Goal: Information Seeking & Learning: Learn about a topic

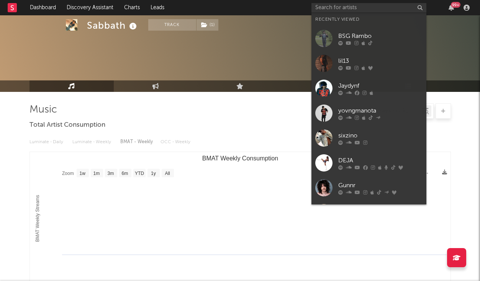
select select "1w"
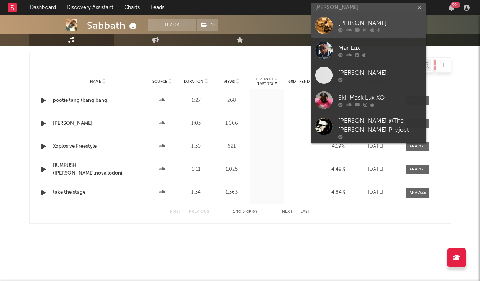
type input "[PERSON_NAME]"
click at [338, 26] on link "[PERSON_NAME]" at bounding box center [369, 25] width 115 height 25
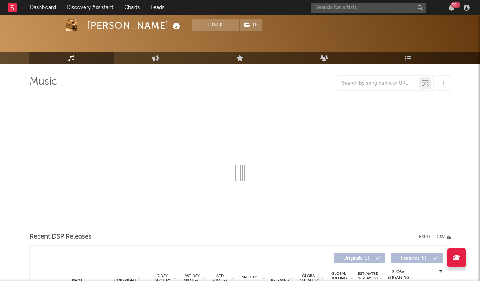
scroll to position [-5, 0]
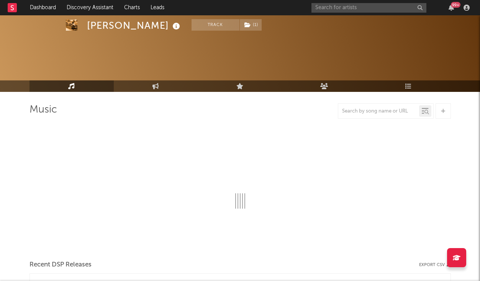
select select "6m"
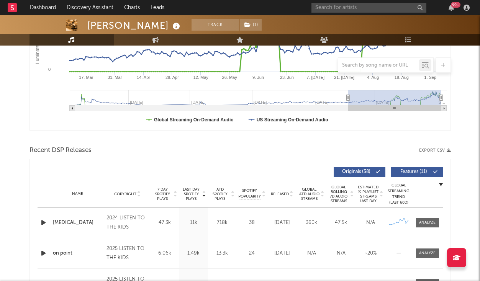
scroll to position [184, 0]
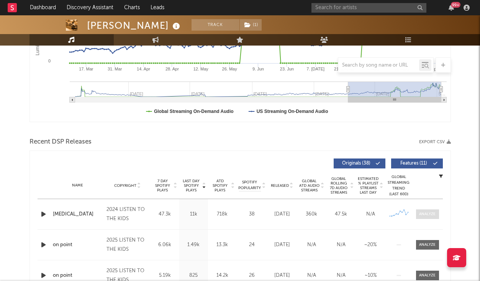
click at [423, 211] on span at bounding box center [427, 215] width 23 height 10
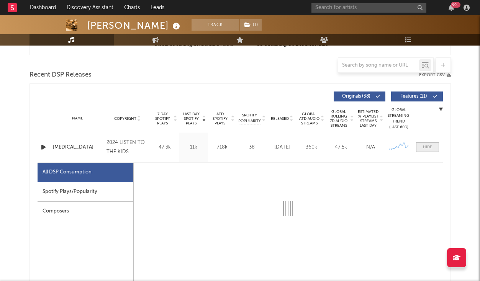
scroll to position [266, 0]
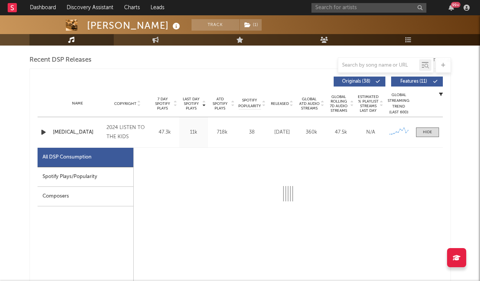
select select "6m"
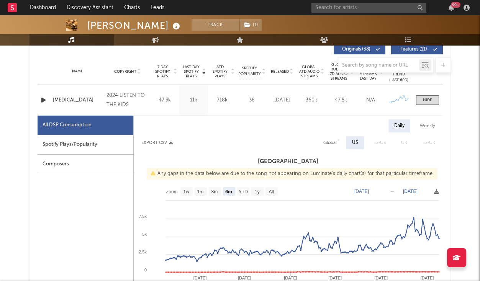
scroll to position [293, 0]
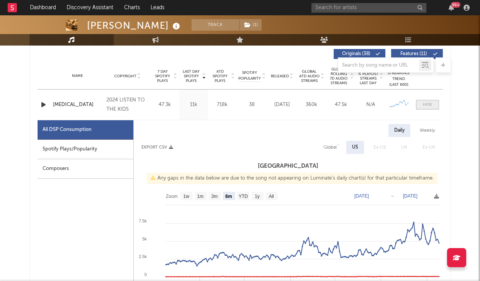
click at [434, 103] on span at bounding box center [427, 105] width 23 height 10
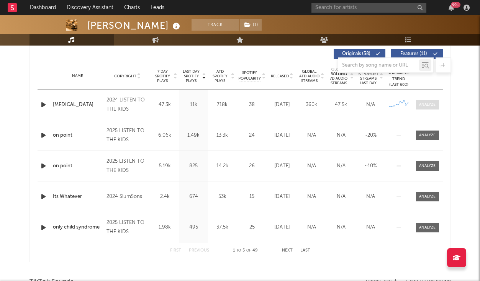
click at [428, 105] on div at bounding box center [427, 105] width 16 height 6
select select "6m"
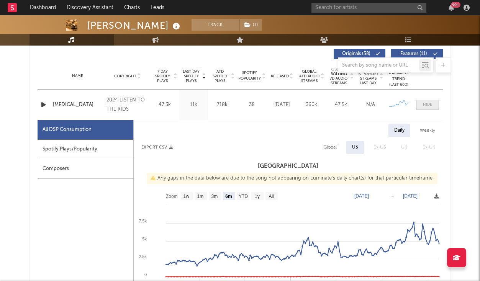
click at [429, 108] on span at bounding box center [427, 105] width 23 height 10
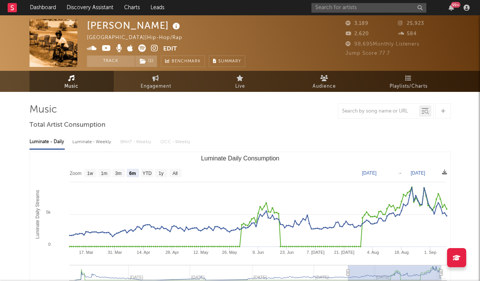
scroll to position [0, 0]
click at [154, 48] on icon at bounding box center [154, 48] width 7 height 8
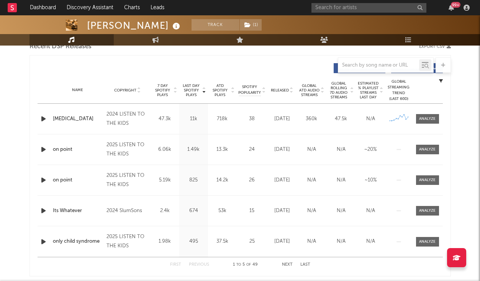
scroll to position [280, 0]
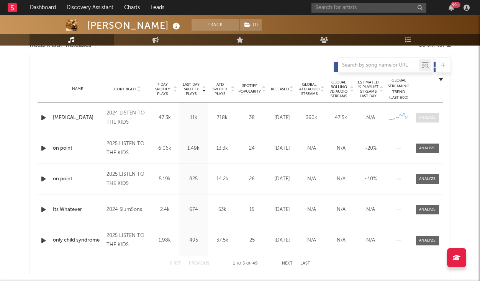
click at [428, 117] on div at bounding box center [427, 118] width 16 height 6
select select "6m"
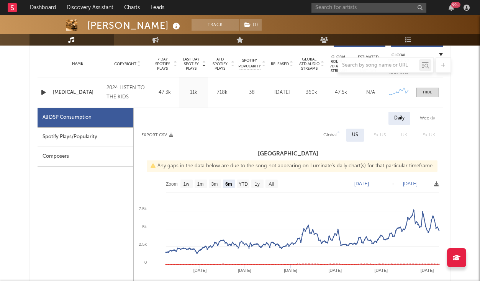
scroll to position [304, 0]
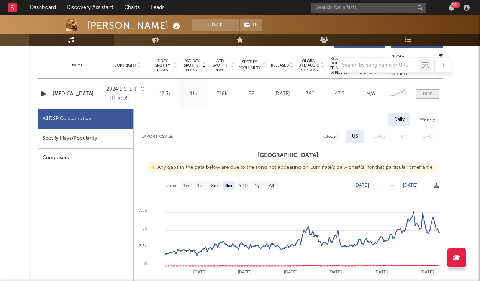
click at [422, 91] on span at bounding box center [427, 94] width 23 height 10
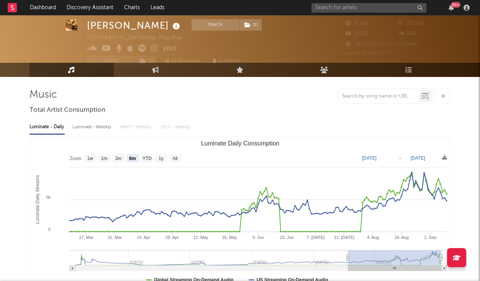
scroll to position [14, 0]
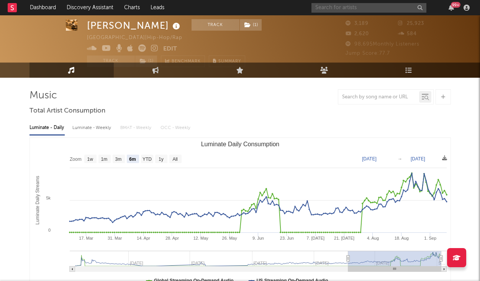
click at [332, 7] on input "text" at bounding box center [369, 8] width 115 height 10
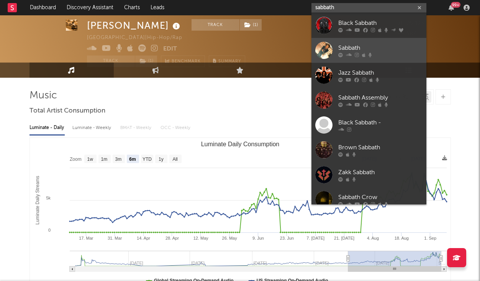
type input "sabbath"
click at [365, 54] on icon at bounding box center [363, 55] width 3 height 5
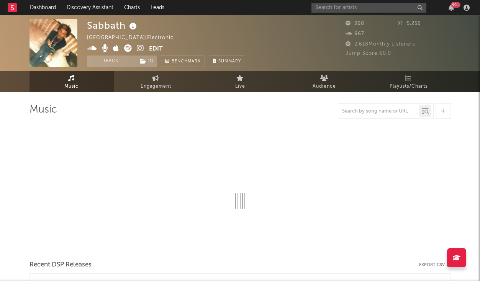
select select "1w"
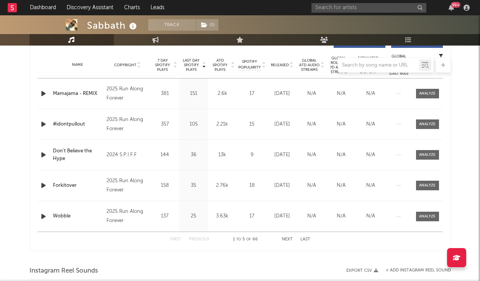
scroll to position [307, 0]
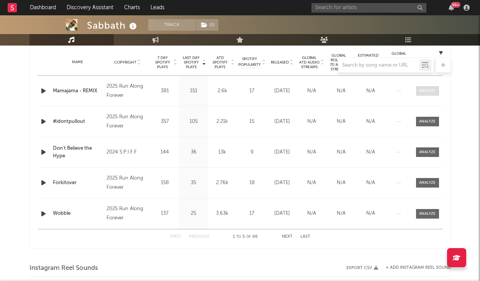
click at [435, 92] on div at bounding box center [427, 91] width 16 height 6
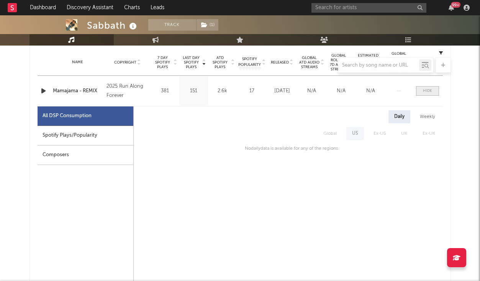
click at [434, 94] on span at bounding box center [427, 91] width 23 height 10
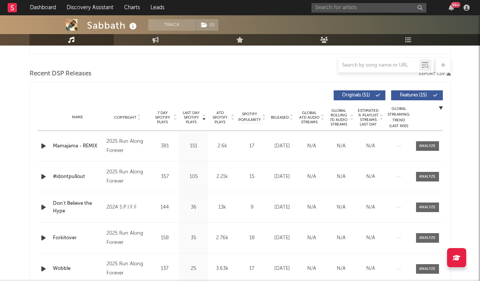
scroll to position [247, 0]
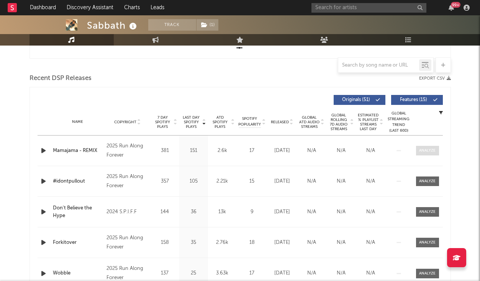
click at [421, 149] on div at bounding box center [427, 151] width 16 height 6
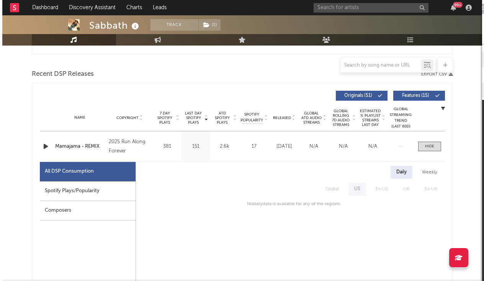
scroll to position [264, 0]
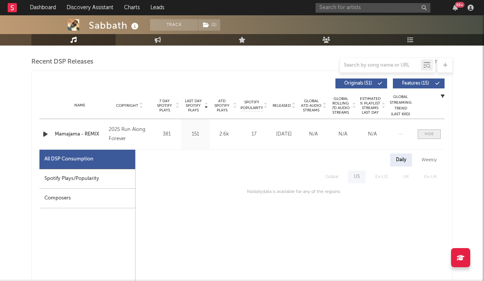
click at [426, 136] on div at bounding box center [429, 134] width 9 height 6
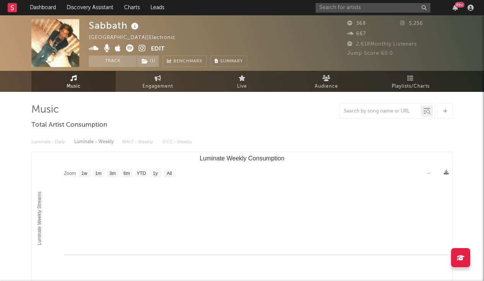
scroll to position [0, 0]
click at [414, 0] on div "99 +" at bounding box center [396, 7] width 161 height 15
click at [248, 77] on link "Live" at bounding box center [242, 81] width 84 height 21
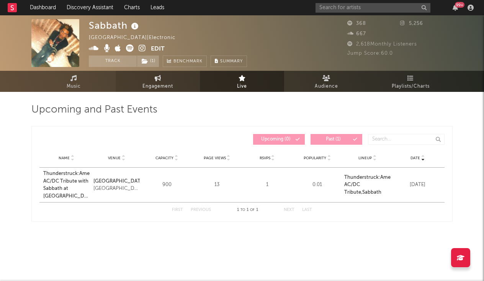
click at [123, 77] on link "Engagement" at bounding box center [158, 81] width 84 height 21
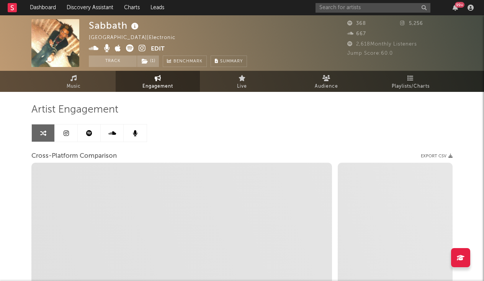
select select "1w"
click at [82, 80] on link "Music" at bounding box center [73, 81] width 84 height 21
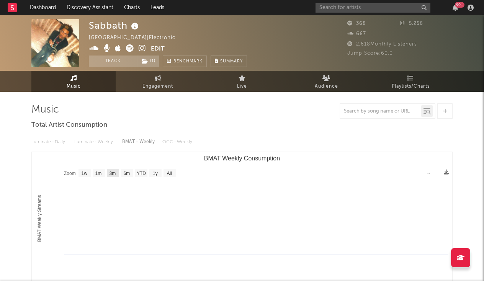
click at [113, 173] on text "3m" at bounding box center [113, 173] width 7 height 5
select select "3m"
type input "[DATE]"
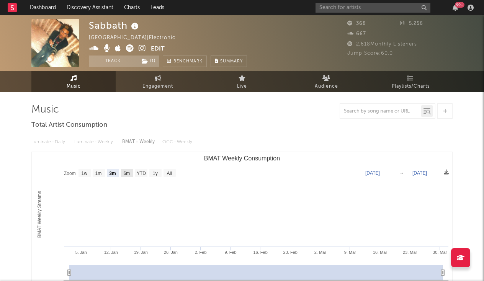
click at [128, 174] on text "6m" at bounding box center [127, 173] width 7 height 5
select select "6m"
type input "[DATE]"
click at [144, 173] on text "YTD" at bounding box center [141, 173] width 9 height 5
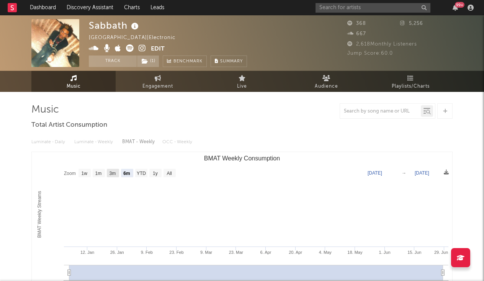
click at [108, 173] on rect "BMAT Weekly Consumption" at bounding box center [113, 173] width 12 height 8
select select "3m"
type input "[DATE]"
click at [99, 172] on text "1m" at bounding box center [98, 173] width 7 height 5
select select "1m"
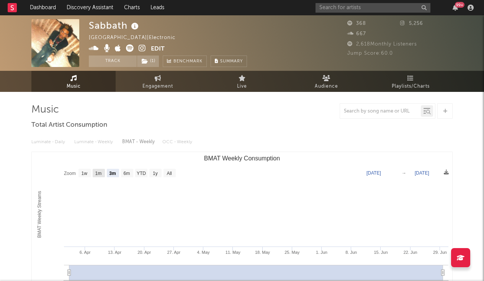
type input "[DATE]"
click at [85, 171] on text "1w" at bounding box center [85, 173] width 6 height 5
select select "1w"
click at [154, 73] on link "Engagement" at bounding box center [158, 81] width 84 height 21
select select "1m"
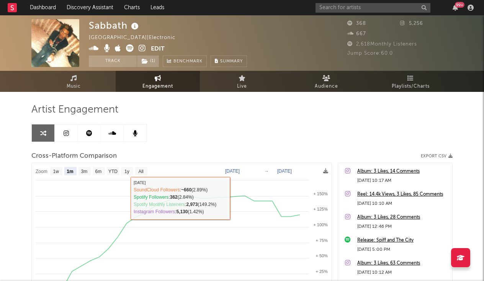
click at [246, 120] on div "Artist Engagement Cross-Platform Comparison Export CSV Zoom 1w 1m 3m 6m YTD 1y …" at bounding box center [242, 233] width 422 height 261
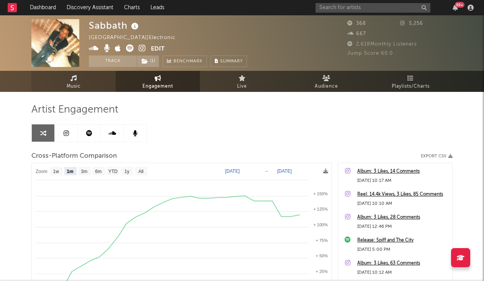
click at [91, 89] on link "Music" at bounding box center [73, 81] width 84 height 21
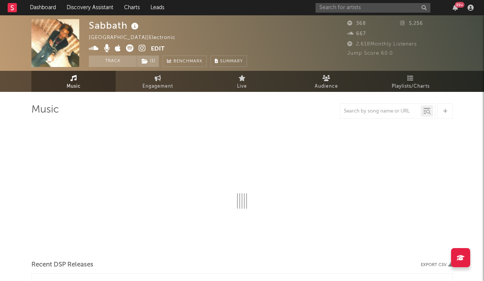
select select "1w"
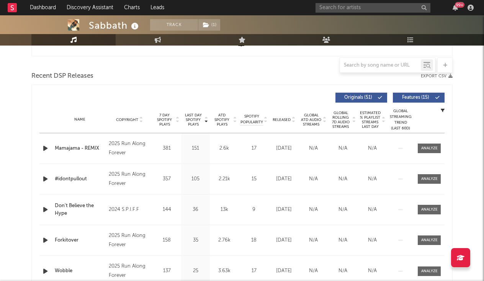
scroll to position [249, 0]
click at [423, 147] on div at bounding box center [430, 149] width 16 height 6
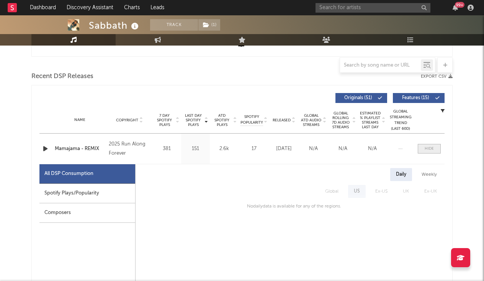
click at [423, 147] on span at bounding box center [429, 149] width 23 height 10
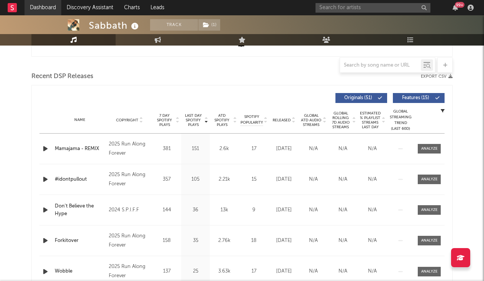
click at [53, 8] on link "Dashboard" at bounding box center [43, 7] width 37 height 15
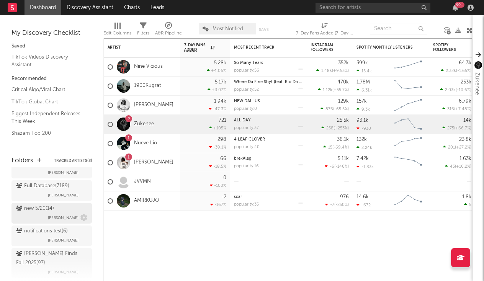
scroll to position [260, 0]
click at [54, 234] on div "[PERSON_NAME] Finds Fall 2025 ( 97 )" at bounding box center [50, 237] width 69 height 18
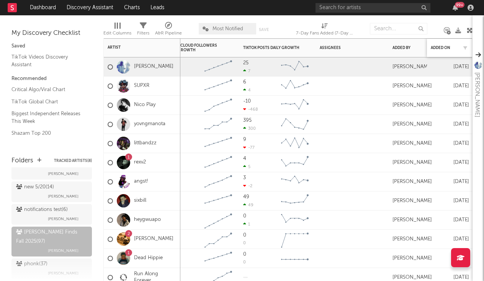
click at [438, 52] on div "Added On" at bounding box center [450, 48] width 38 height 16
click at [440, 48] on div "Added On" at bounding box center [444, 48] width 27 height 5
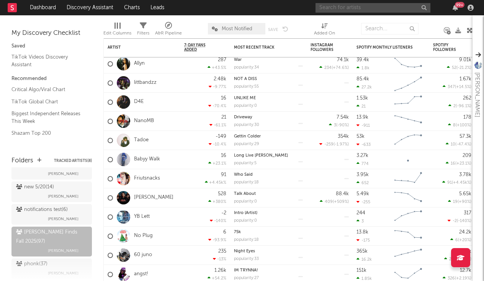
click at [337, 6] on input "text" at bounding box center [373, 8] width 115 height 10
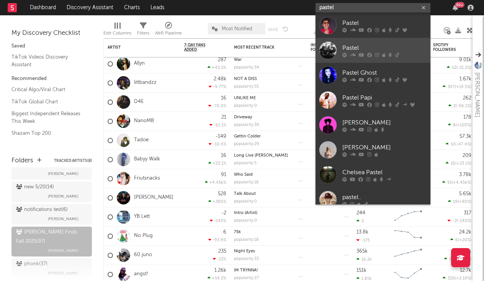
type input "pastel"
click at [363, 53] on icon at bounding box center [361, 55] width 5 height 5
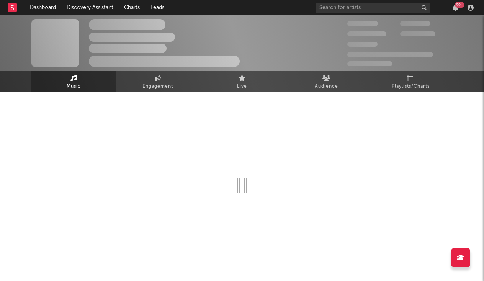
select select "6m"
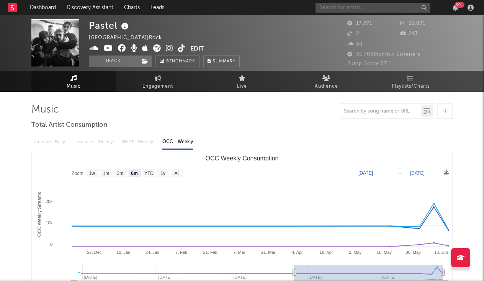
click at [333, 5] on input "text" at bounding box center [373, 8] width 115 height 10
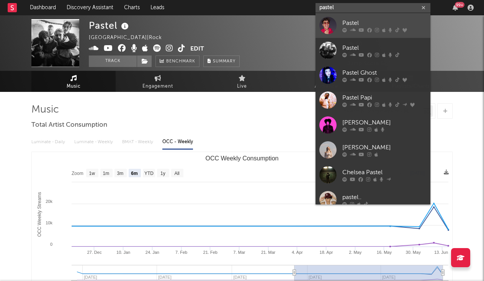
type input "pastel"
click at [353, 19] on div "Pastel" at bounding box center [385, 22] width 84 height 9
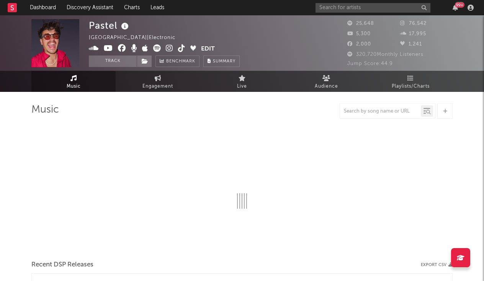
select select "6m"
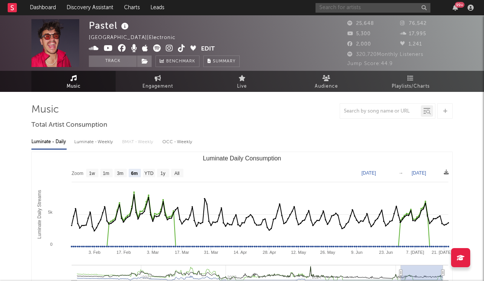
click at [376, 9] on input "text" at bounding box center [373, 8] width 115 height 10
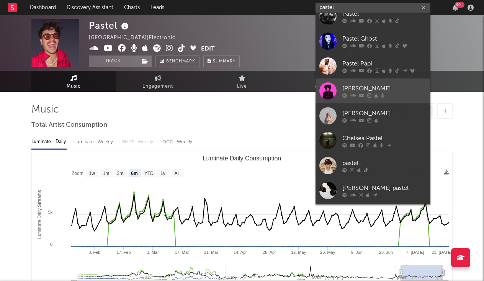
scroll to position [36, 0]
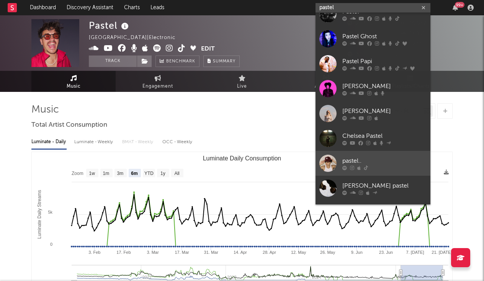
type input "pastel"
click at [367, 160] on div "pastel.." at bounding box center [385, 160] width 84 height 9
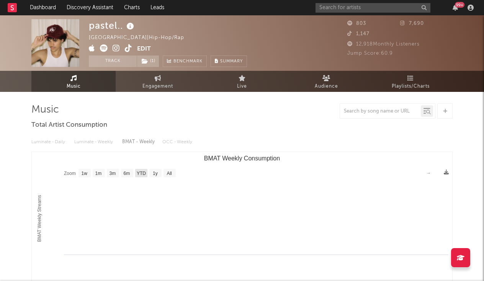
click at [143, 176] on text "YTD" at bounding box center [141, 173] width 9 height 5
click at [121, 179] on rect "BMAT Weekly Consumption" at bounding box center [242, 228] width 421 height 153
click at [113, 176] on text "3m" at bounding box center [113, 173] width 7 height 5
select select "3m"
type input "[DATE]"
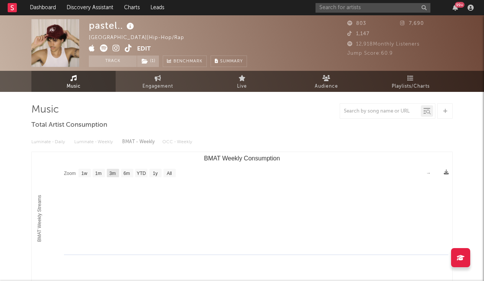
type input "[DATE]"
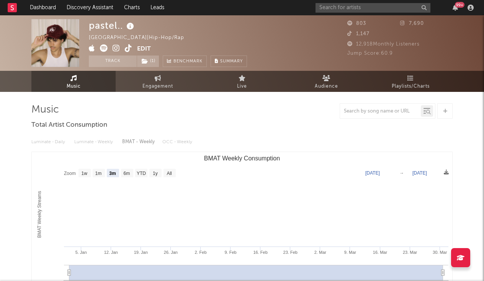
click at [100, 179] on rect "BMAT Weekly Consumption" at bounding box center [242, 228] width 421 height 153
click at [100, 175] on text "1m" at bounding box center [98, 173] width 7 height 5
select select "1m"
type input "[DATE]"
click at [80, 171] on rect "BMAT Weekly Consumption" at bounding box center [85, 173] width 12 height 8
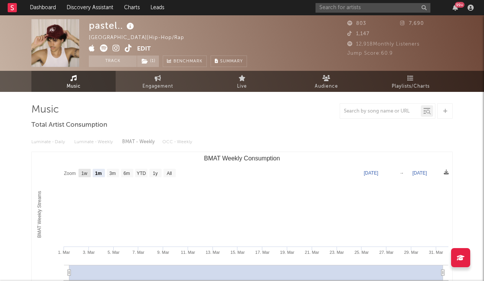
select select "1w"
click at [97, 174] on text "1m" at bounding box center [98, 173] width 7 height 5
select select "1m"
type input "[DATE]"
click at [121, 174] on rect "BMAT Weekly Consumption" at bounding box center [127, 173] width 12 height 8
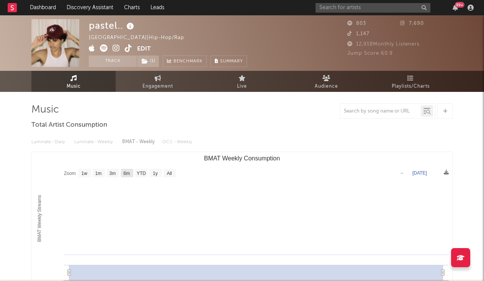
select select "6m"
type input "[DATE]"
click at [113, 174] on text "3m" at bounding box center [113, 173] width 7 height 5
select select "3m"
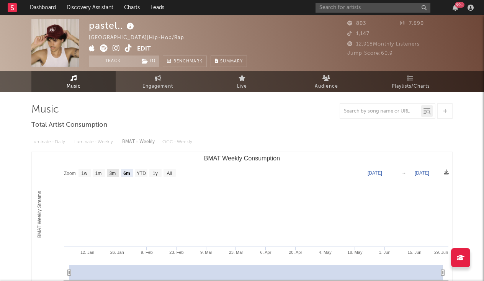
type input "[DATE]"
click at [102, 175] on text "1m" at bounding box center [98, 173] width 7 height 5
select select "1m"
type input "[DATE]"
click at [84, 176] on text "1w" at bounding box center [85, 173] width 6 height 5
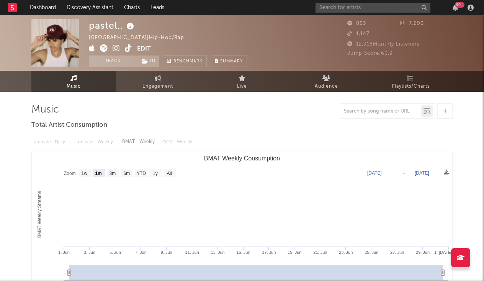
select select "1w"
click at [100, 175] on text "1m" at bounding box center [98, 173] width 7 height 5
select select "1m"
type input "[DATE]"
click at [120, 174] on rect "BMAT Weekly Consumption" at bounding box center [242, 228] width 421 height 153
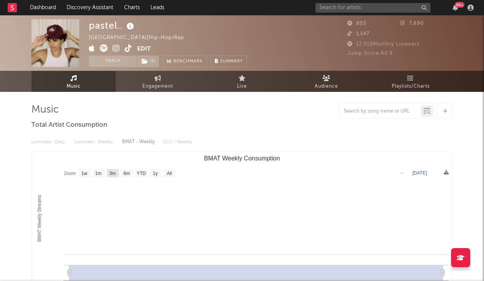
click at [115, 173] on text "3m" at bounding box center [113, 173] width 7 height 5
select select "3m"
type input "[DATE]"
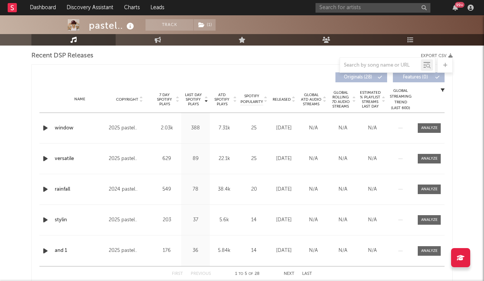
scroll to position [272, 0]
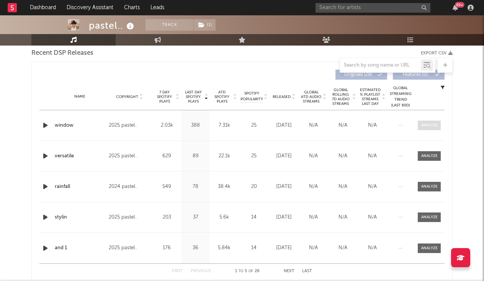
click at [440, 128] on span at bounding box center [429, 126] width 23 height 10
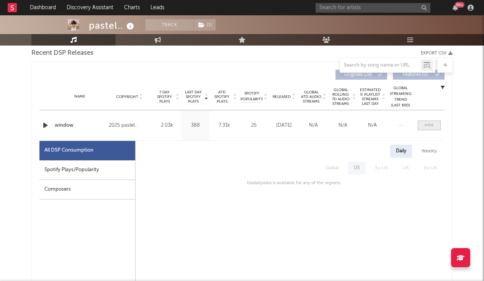
click at [440, 128] on span at bounding box center [429, 126] width 23 height 10
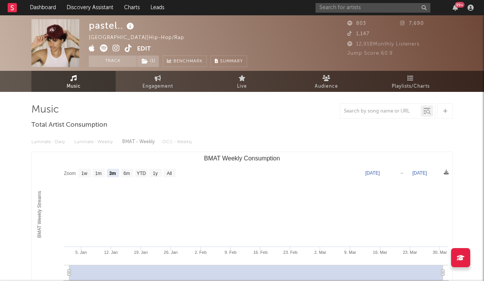
scroll to position [0, 0]
click at [15, 9] on rect at bounding box center [12, 7] width 9 height 9
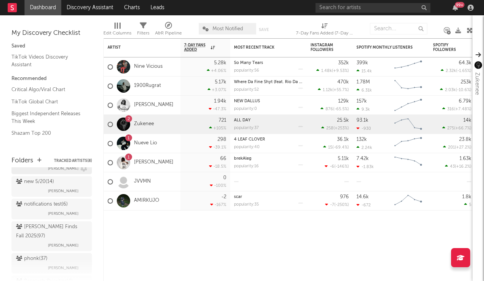
scroll to position [267, 0]
click at [51, 229] on div "[PERSON_NAME] Finds Fall 2025 ( 97 )" at bounding box center [50, 230] width 69 height 18
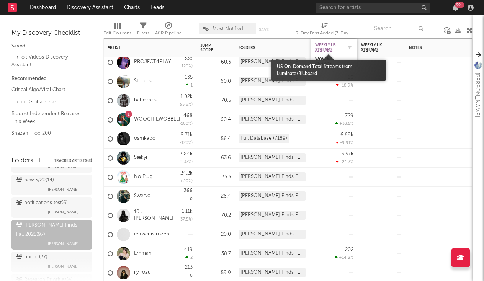
click at [326, 46] on span "Weekly US Streams" at bounding box center [328, 47] width 27 height 9
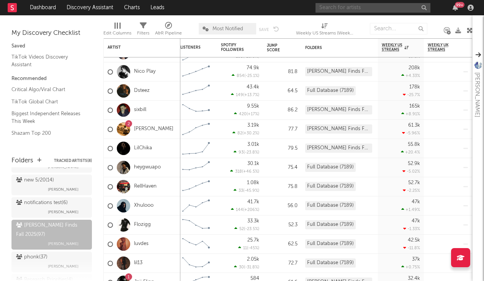
click at [355, 8] on input "text" at bounding box center [373, 8] width 115 height 10
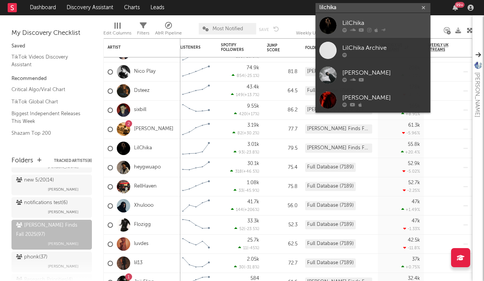
type input "lilchika"
click at [364, 18] on link "LilChika" at bounding box center [373, 25] width 115 height 25
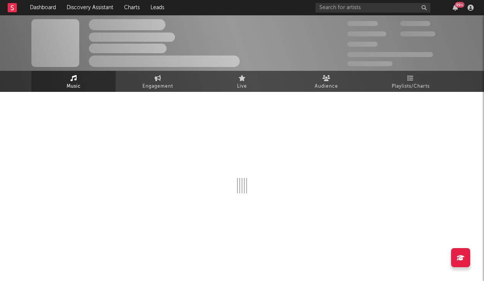
select select "1w"
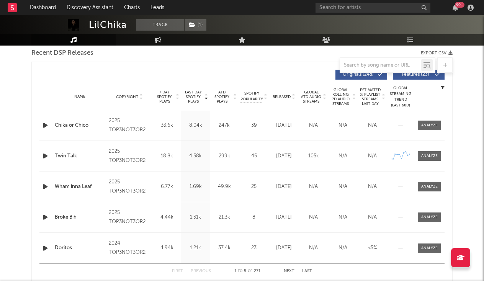
scroll to position [271, 0]
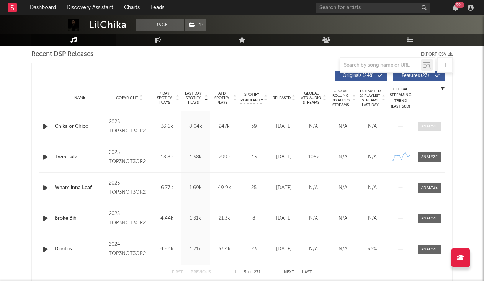
click at [423, 126] on div at bounding box center [430, 127] width 16 height 6
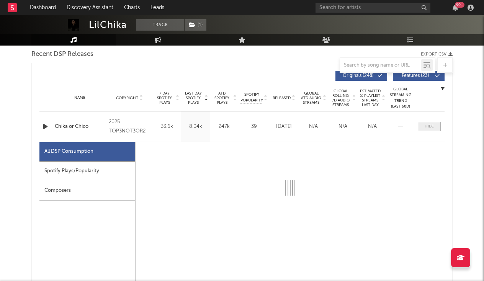
select select "1w"
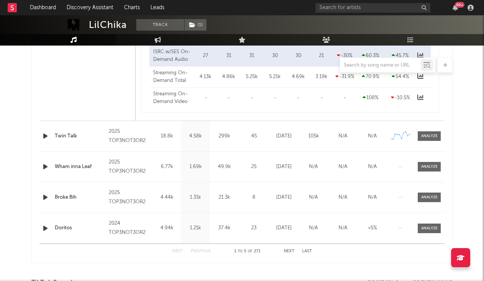
scroll to position [656, 0]
click at [436, 140] on span at bounding box center [429, 137] width 23 height 10
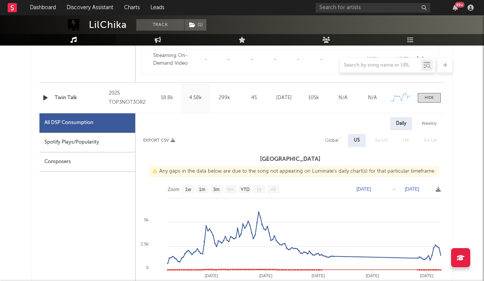
select select "1w"
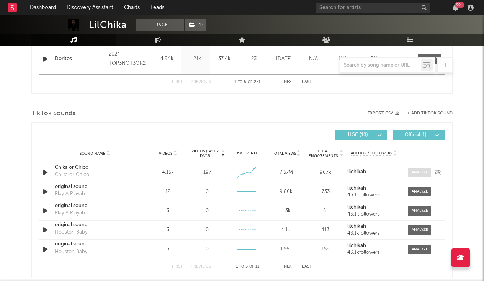
scroll to position [1192, 0]
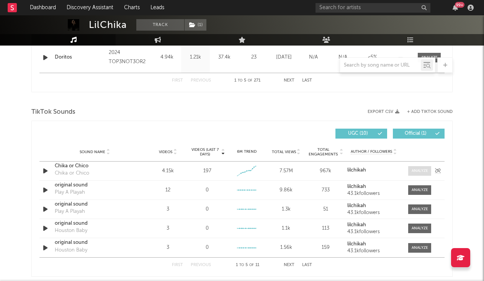
click at [423, 172] on div at bounding box center [420, 171] width 16 height 6
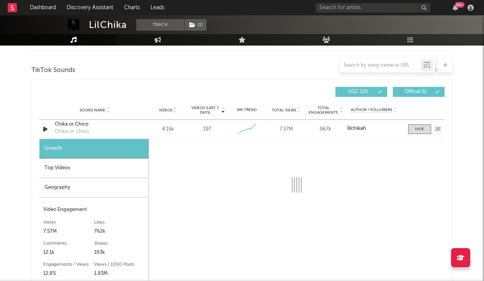
select select "1w"
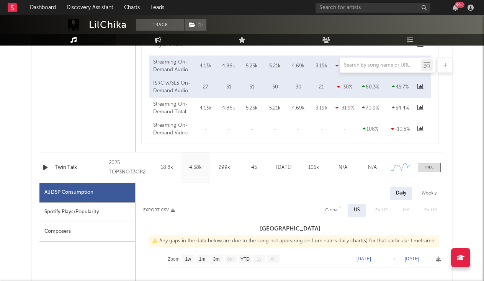
scroll to position [684, 0]
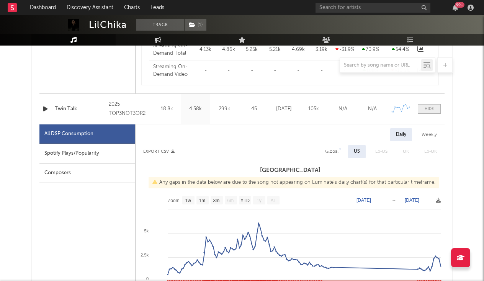
click at [431, 111] on div at bounding box center [429, 109] width 9 height 6
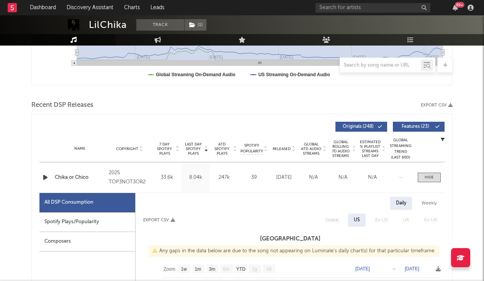
scroll to position [222, 0]
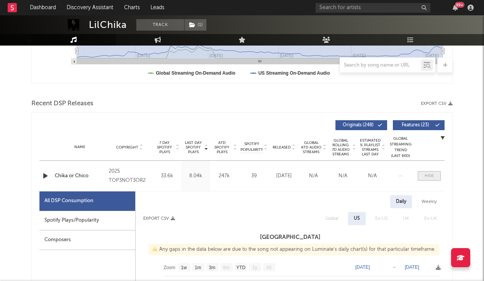
click at [435, 176] on span at bounding box center [429, 176] width 23 height 10
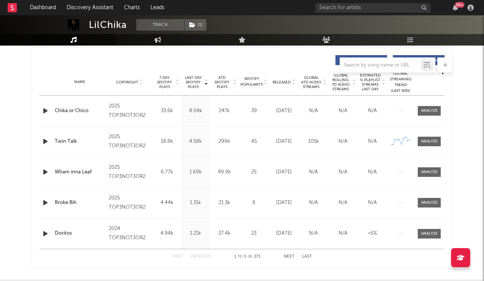
scroll to position [294, 0]
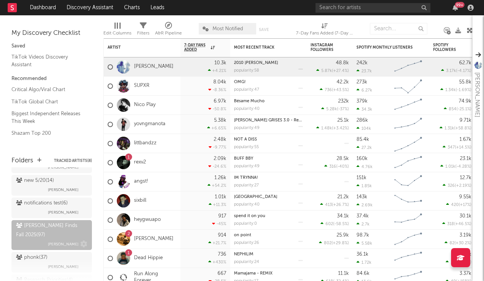
scroll to position [270, 0]
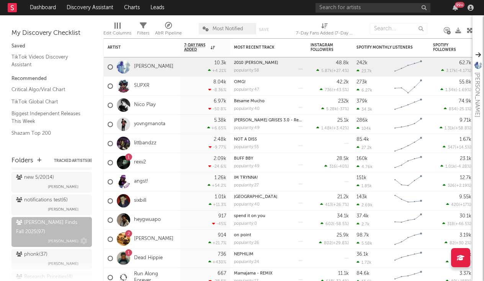
click at [60, 225] on div "[PERSON_NAME] Finds Fall 2025 ( 97 )" at bounding box center [50, 227] width 69 height 18
